Goal: Task Accomplishment & Management: Use online tool/utility

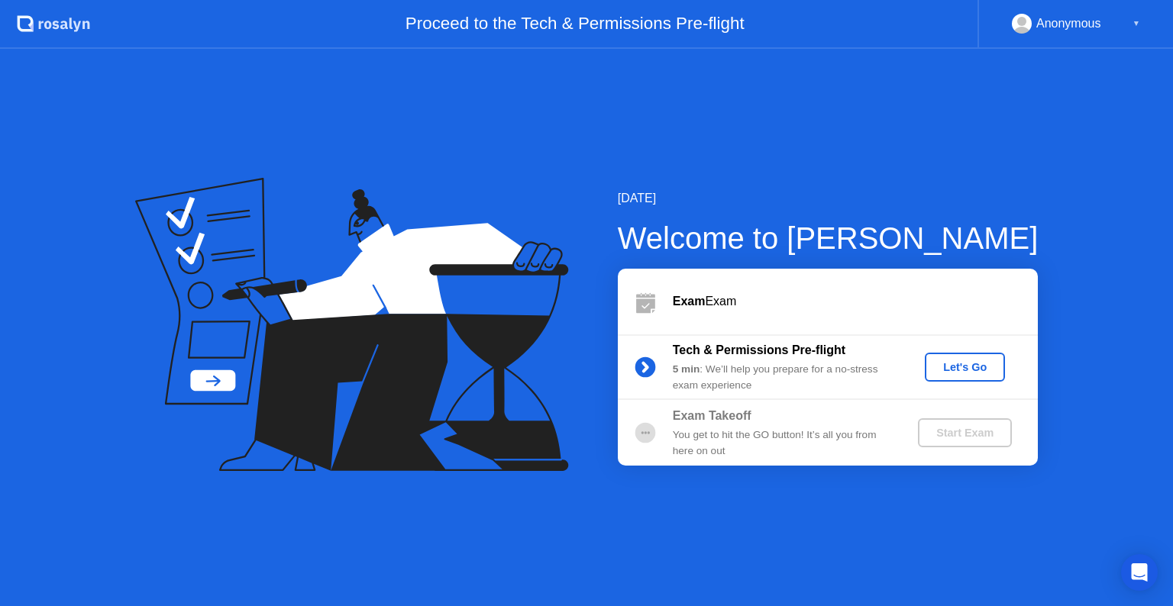
click at [976, 376] on button "Let's Go" at bounding box center [965, 367] width 80 height 29
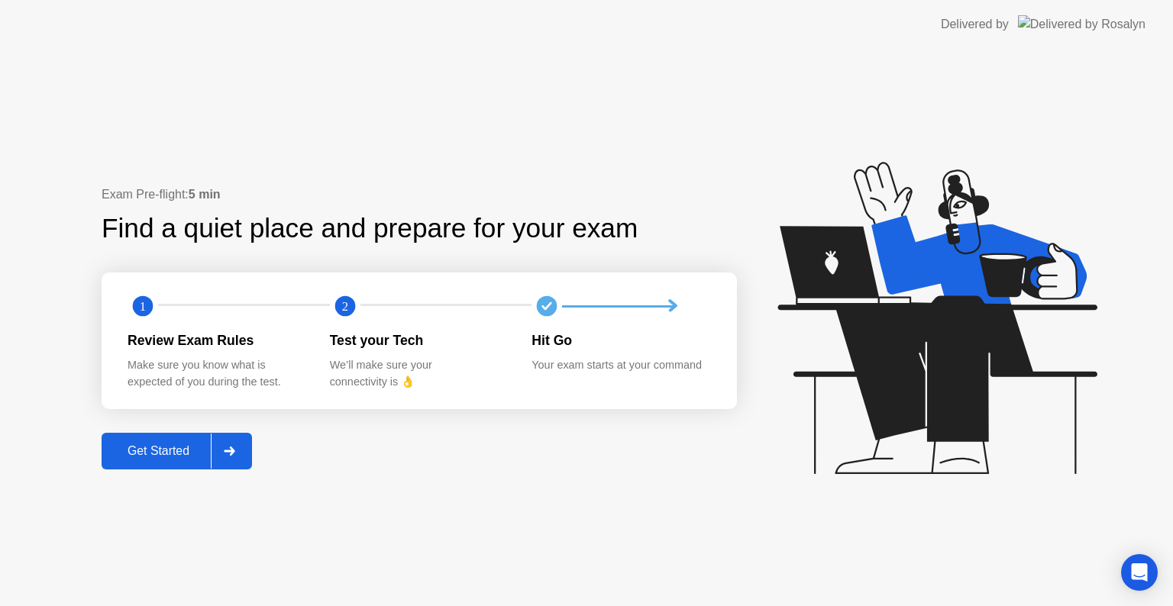
click at [234, 450] on icon at bounding box center [229, 451] width 11 height 9
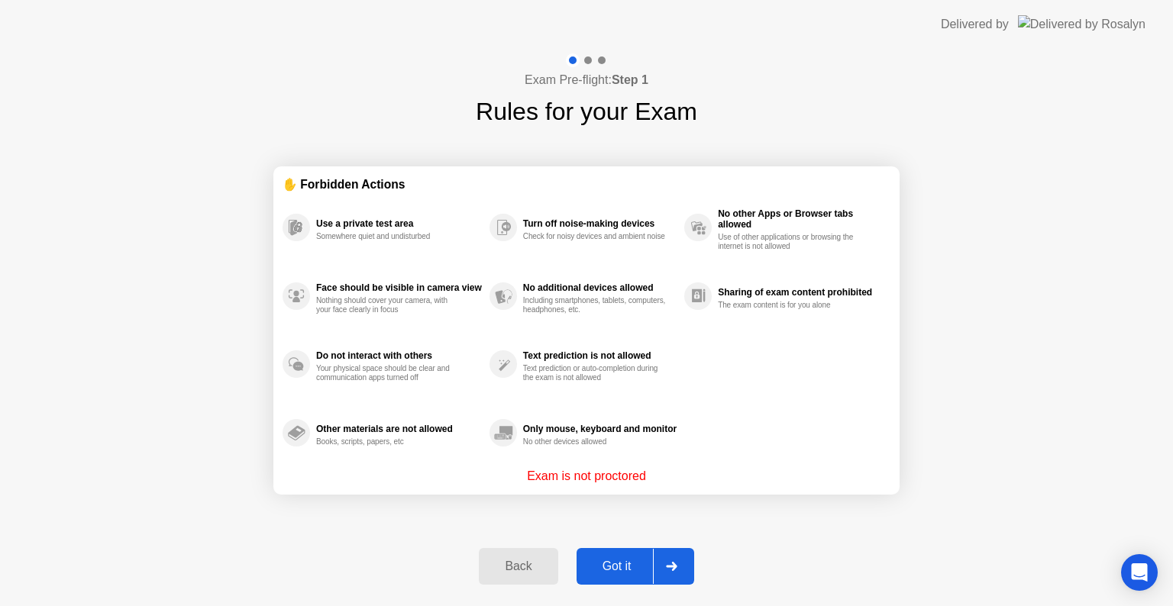
click at [686, 560] on div at bounding box center [671, 566] width 37 height 35
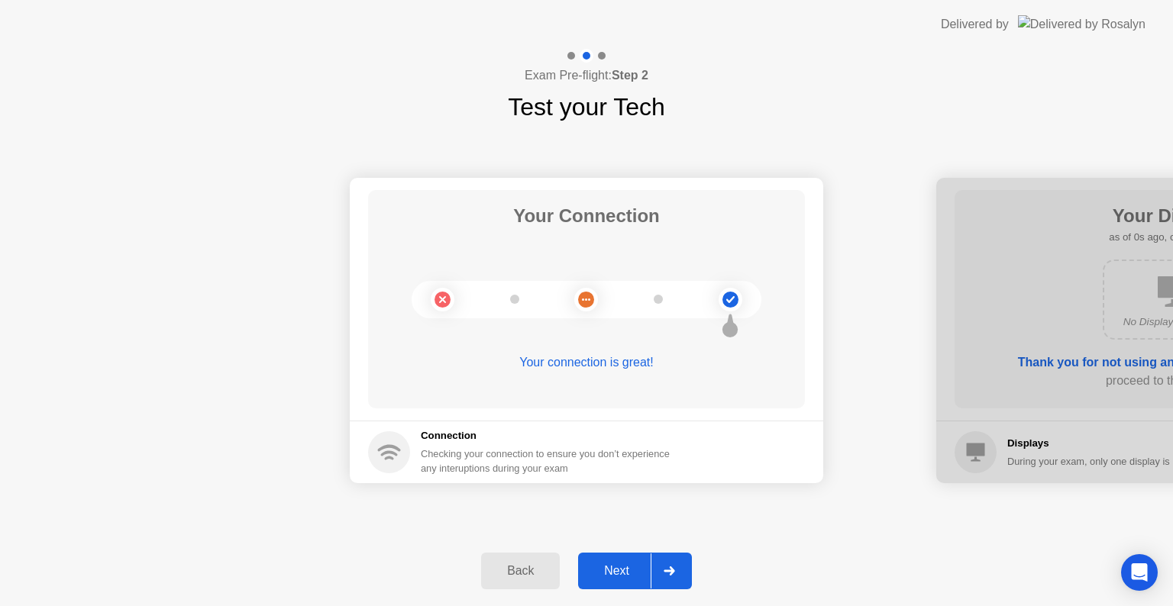
click at [686, 560] on div at bounding box center [669, 571] width 37 height 35
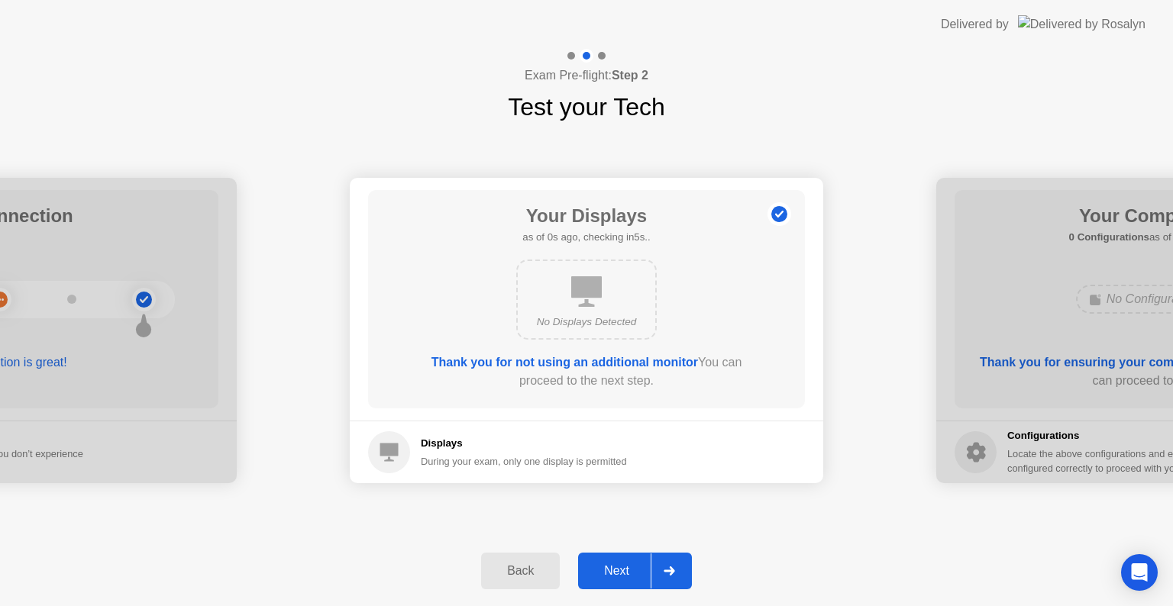
click at [686, 560] on div at bounding box center [669, 571] width 37 height 35
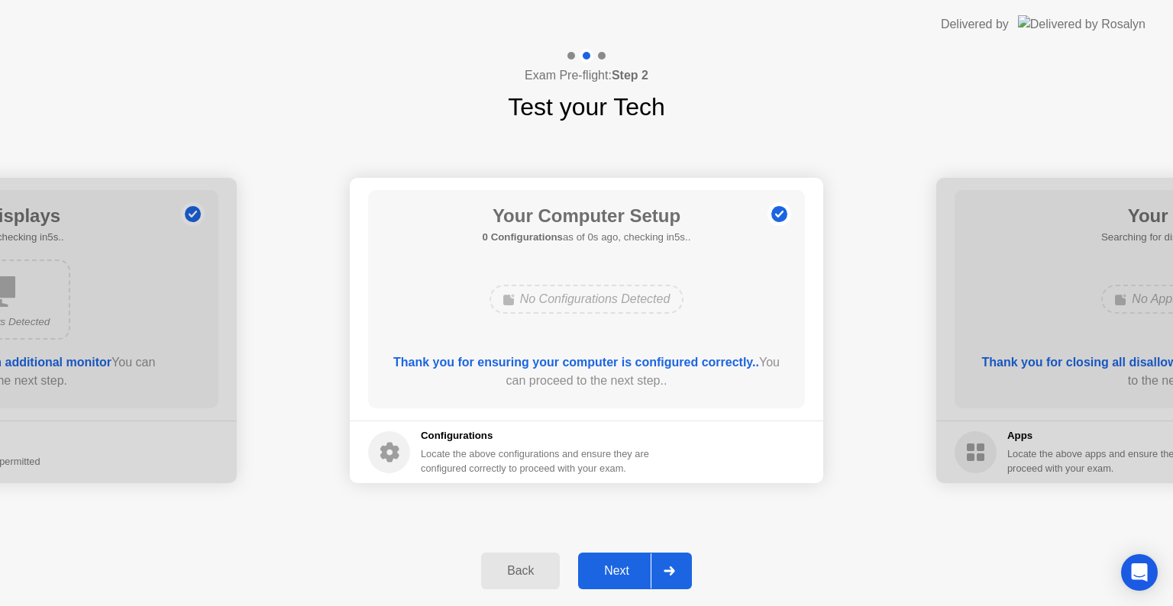
click at [686, 560] on div at bounding box center [669, 571] width 37 height 35
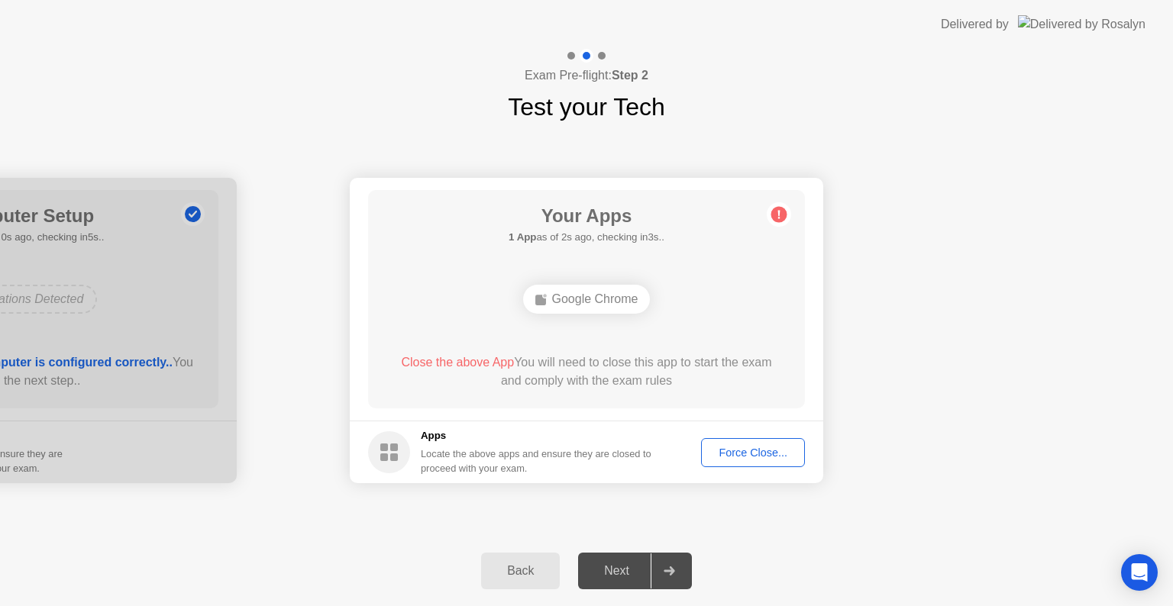
click at [738, 450] on div "Force Close..." at bounding box center [752, 453] width 93 height 12
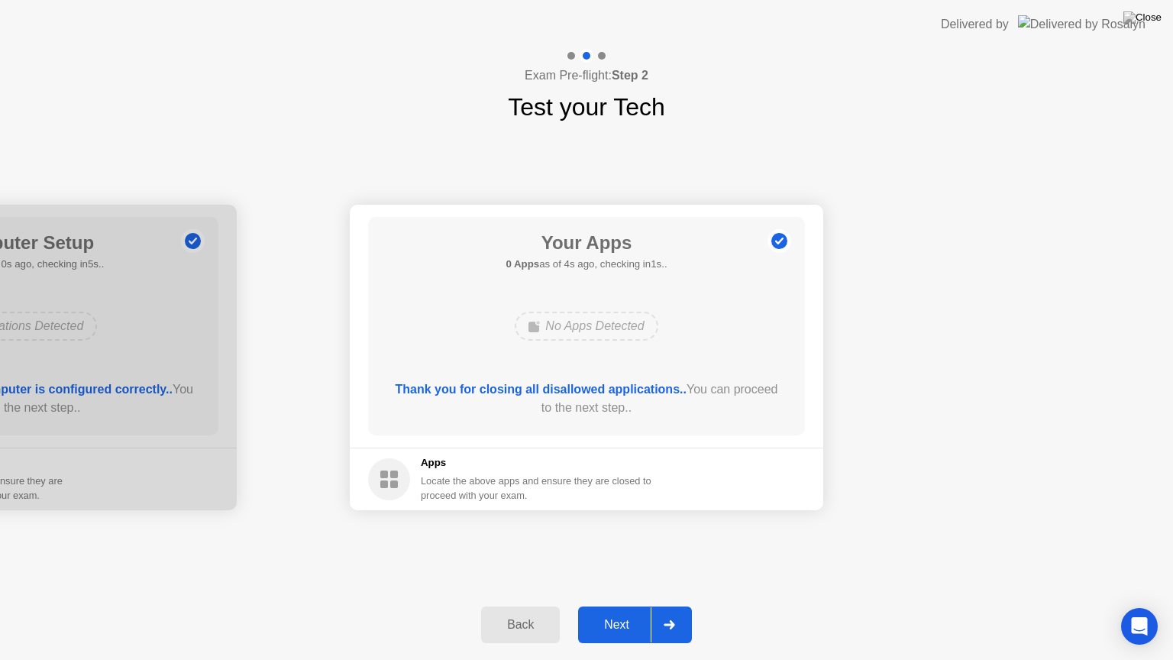
click at [672, 606] on icon at bounding box center [669, 624] width 11 height 9
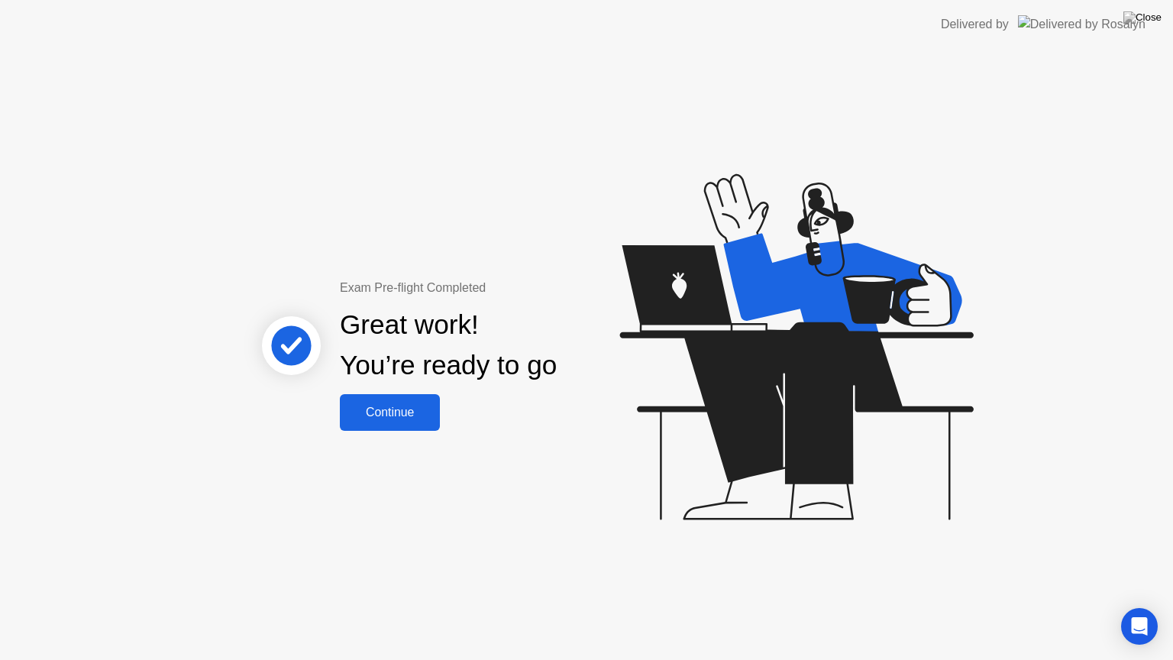
click at [406, 419] on div "Continue" at bounding box center [389, 412] width 91 height 14
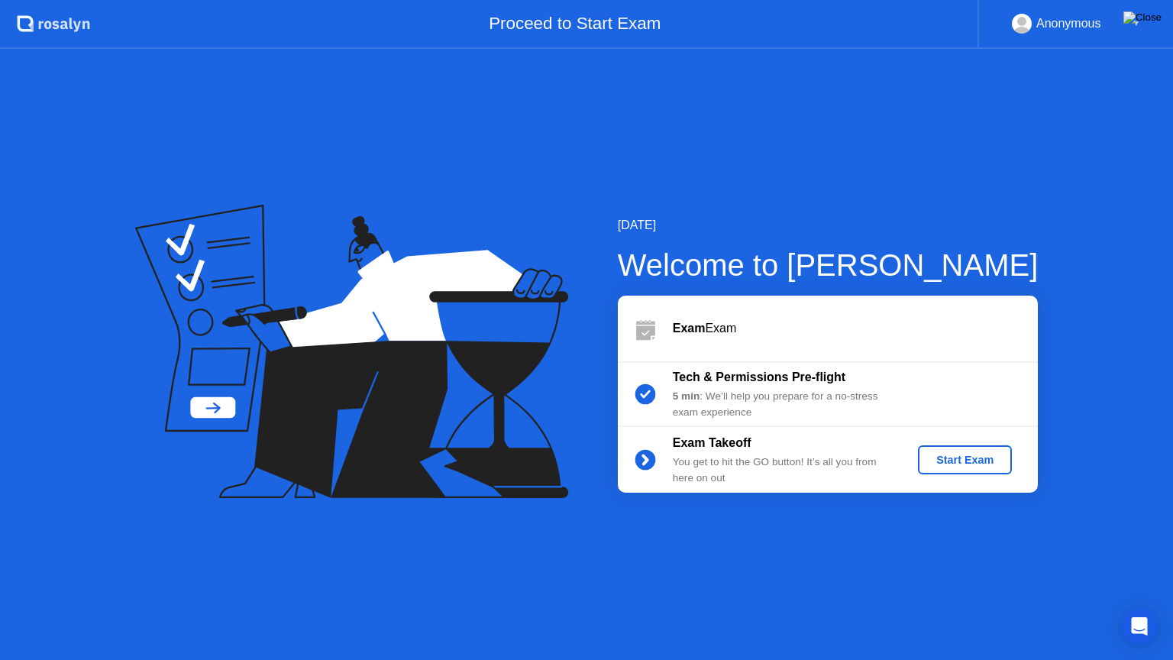
click at [1152, 21] on img at bounding box center [1142, 17] width 38 height 12
